Goal: Task Accomplishment & Management: Use online tool/utility

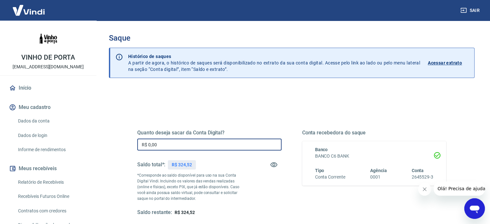
drag, startPoint x: 172, startPoint y: 143, endPoint x: 81, endPoint y: 132, distance: 91.9
click at [81, 132] on div "Sair VINHO DE PORTA contato@vinhodeporta.com.br Início Meu cadastro Dados da co…" at bounding box center [245, 112] width 490 height 224
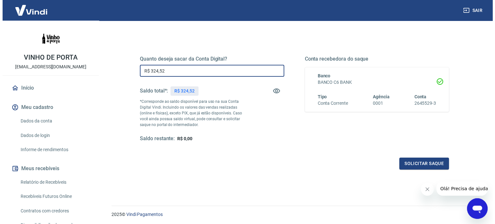
scroll to position [76, 0]
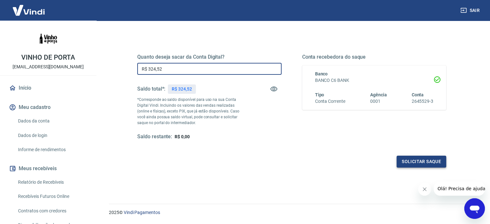
type input "R$ 324,52"
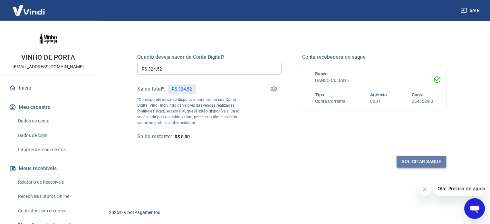
click at [410, 159] on button "Solicitar saque" at bounding box center [422, 162] width 50 height 12
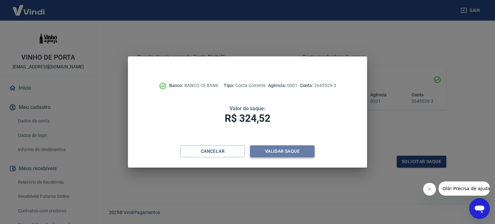
click at [277, 152] on button "Validar saque" at bounding box center [282, 151] width 64 height 12
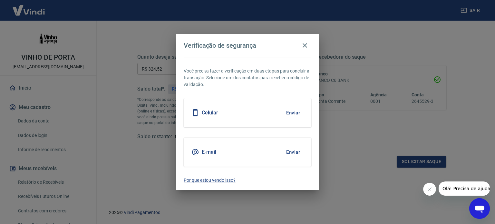
click at [297, 152] on button "Enviar" at bounding box center [293, 152] width 21 height 14
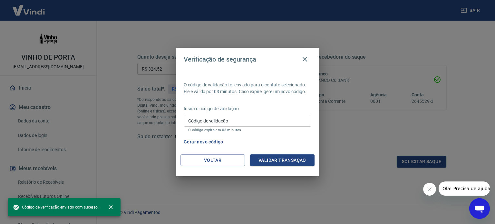
drag, startPoint x: 272, startPoint y: 113, endPoint x: 273, endPoint y: 118, distance: 5.3
click at [273, 113] on div "Insira o código de validação Código de validação Código de validação O código e…" at bounding box center [248, 119] width 128 height 28
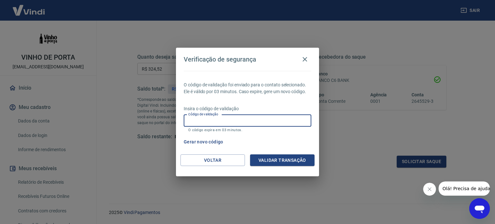
click at [274, 123] on input "Código de validação" at bounding box center [248, 121] width 128 height 12
paste input "173600"
type input "173600"
click at [291, 159] on button "Validar transação" at bounding box center [282, 160] width 64 height 12
